Goal: Check status: Check status

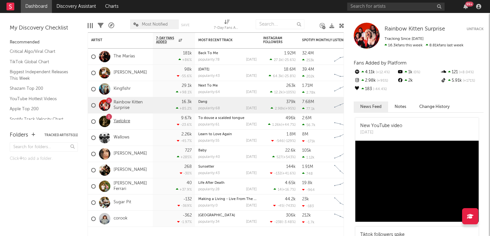
click at [123, 124] on link "Yaelokre" at bounding box center [122, 122] width 17 height 6
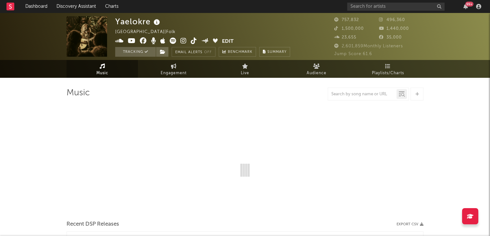
select select "6m"
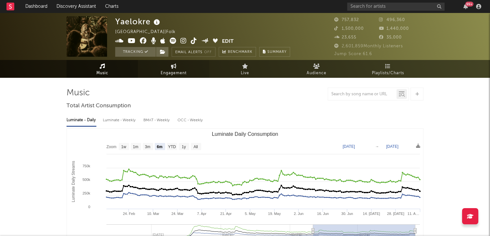
click at [166, 68] on link "Engagement" at bounding box center [173, 69] width 71 height 18
select select "1w"
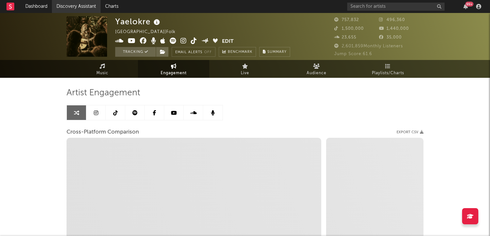
select select "1m"
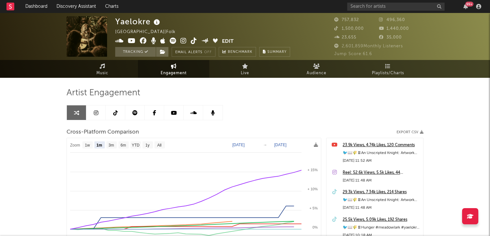
click at [99, 113] on link at bounding box center [95, 113] width 19 height 15
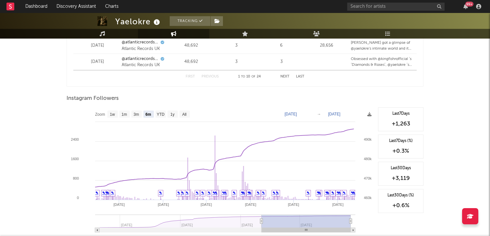
scroll to position [960, 0]
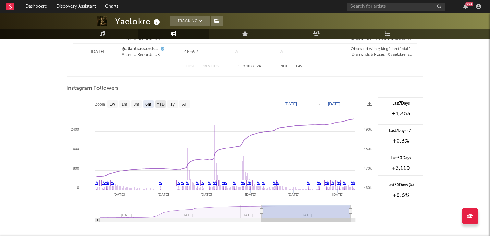
click at [159, 104] on text "YTD" at bounding box center [161, 104] width 8 height 5
select select "YTD"
type input "[DATE]"
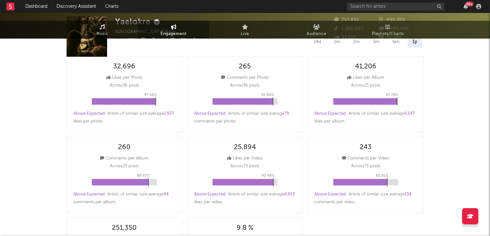
scroll to position [0, 0]
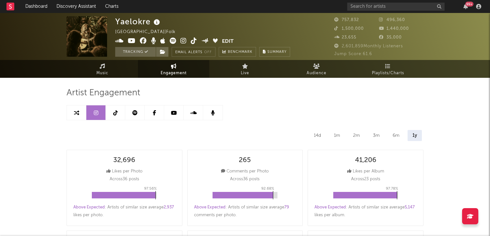
click at [120, 113] on link at bounding box center [115, 113] width 19 height 15
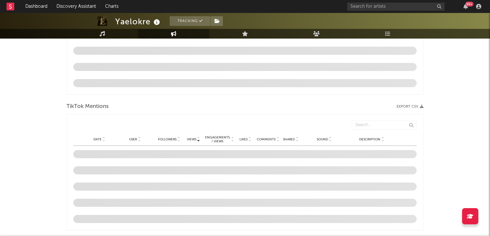
select select "6m"
